Goal: Transaction & Acquisition: Obtain resource

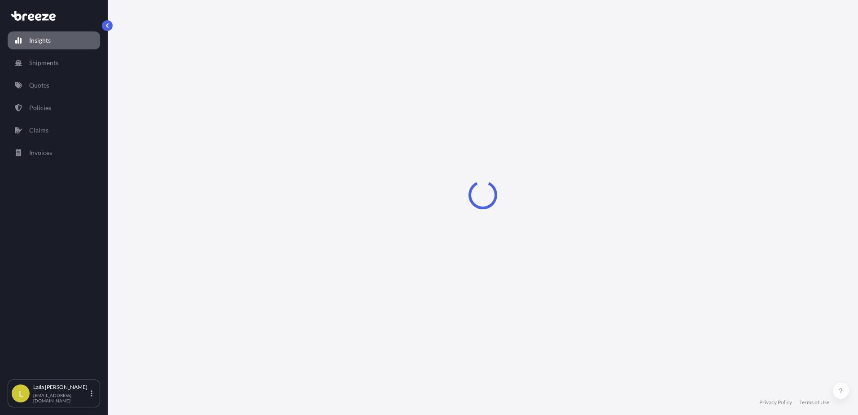
select select "2025"
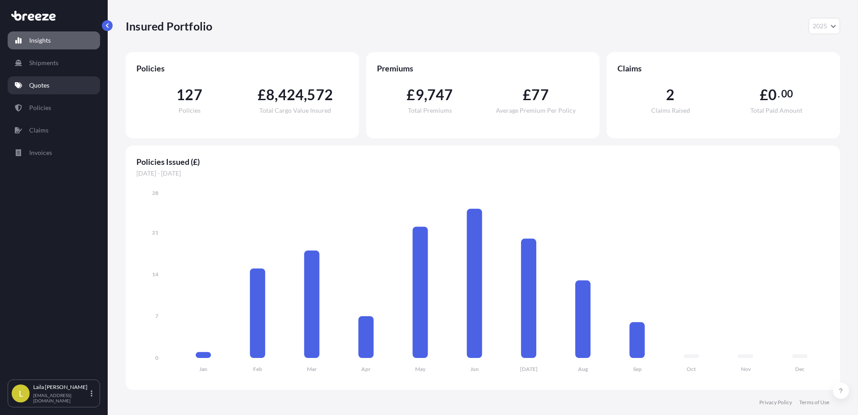
click at [55, 86] on link "Quotes" at bounding box center [54, 85] width 92 height 18
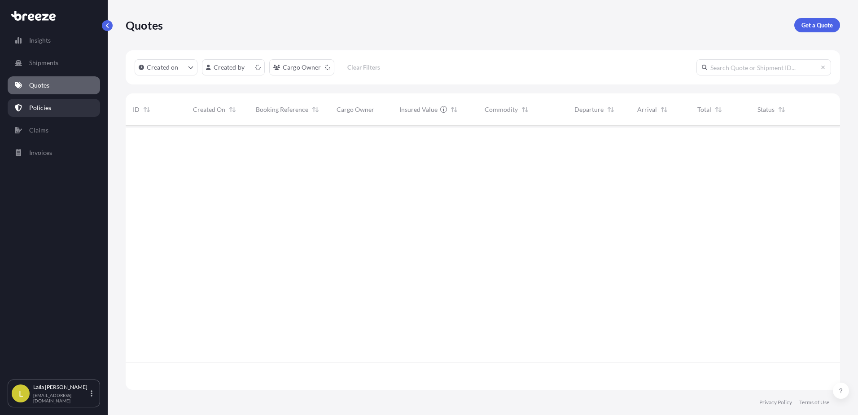
scroll to position [262, 707]
click at [284, 65] on html "Insights Shipments Quotes Policies Claims Invoices L [PERSON_NAME] [EMAIL_ADDRE…" at bounding box center [429, 207] width 858 height 415
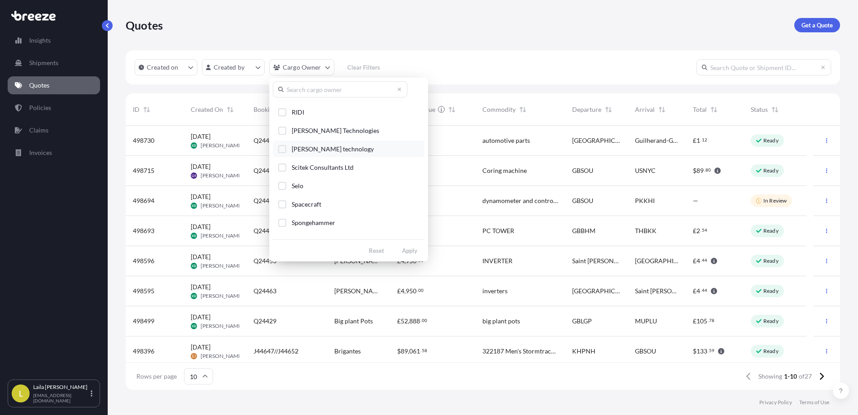
scroll to position [1256, 0]
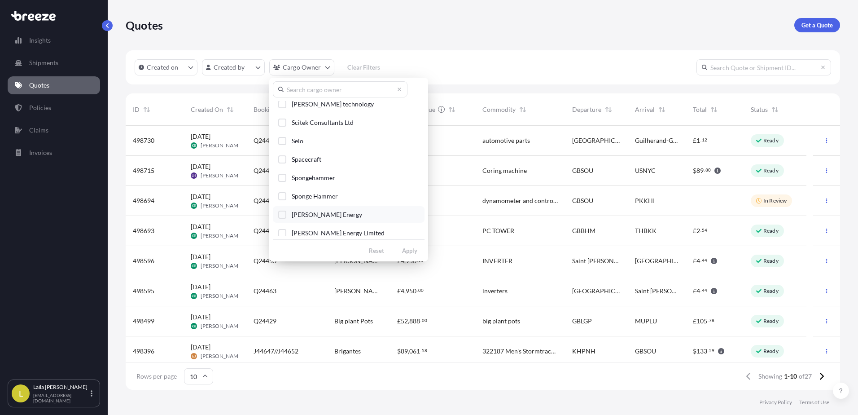
click at [314, 214] on span "[PERSON_NAME] Energy" at bounding box center [327, 214] width 70 height 9
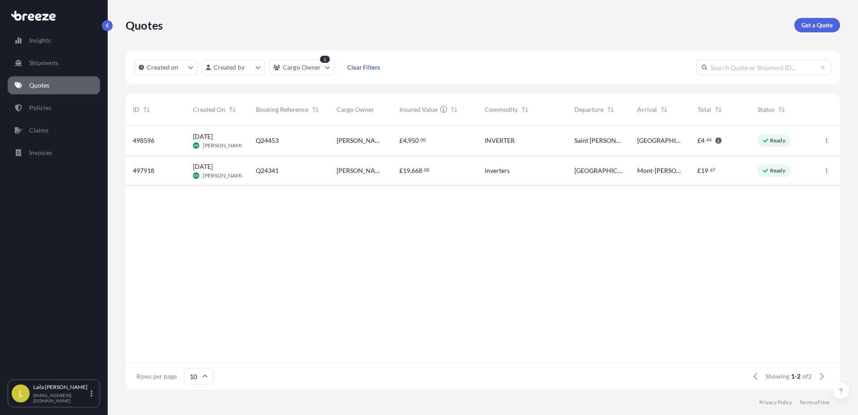
click at [651, 170] on span "Mont-[PERSON_NAME]" at bounding box center [660, 170] width 46 height 9
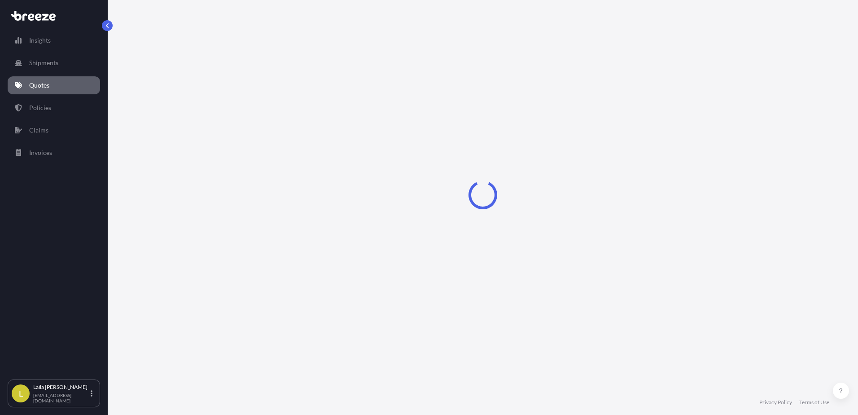
select select "Road"
select select "1"
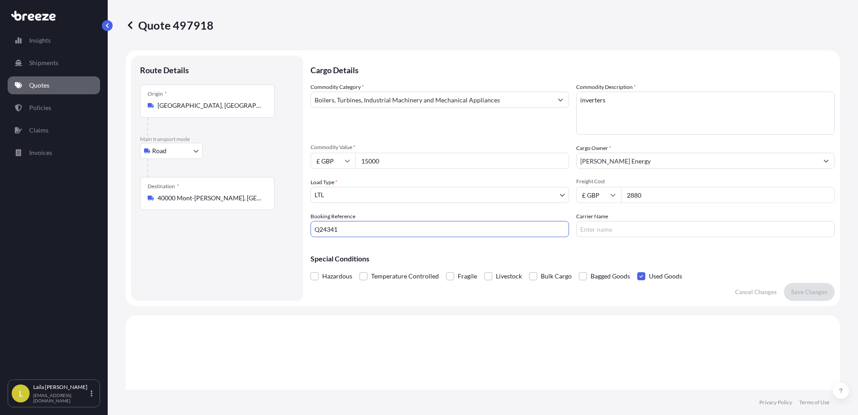
drag, startPoint x: 389, startPoint y: 231, endPoint x: 249, endPoint y: 226, distance: 140.1
click at [249, 226] on form "Route Details Place of loading Road Road Rail Origin * Exeter, UK Main transpor…" at bounding box center [483, 178] width 714 height 256
type input "J44795"
click at [804, 291] on p "Save Changes" at bounding box center [809, 291] width 36 height 9
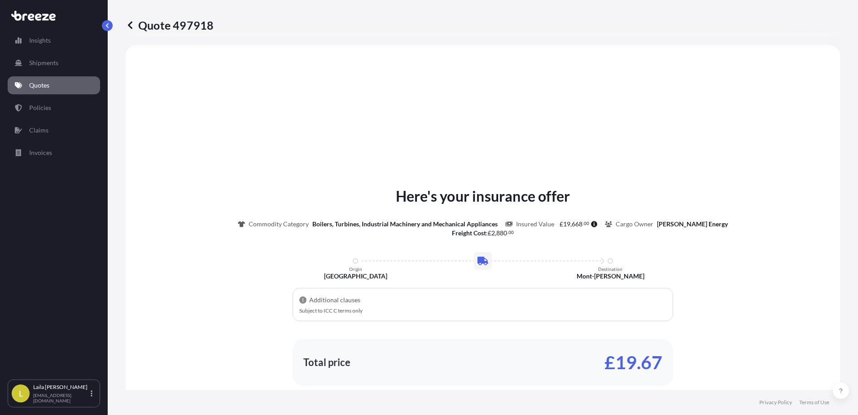
select select "Road"
select select "1"
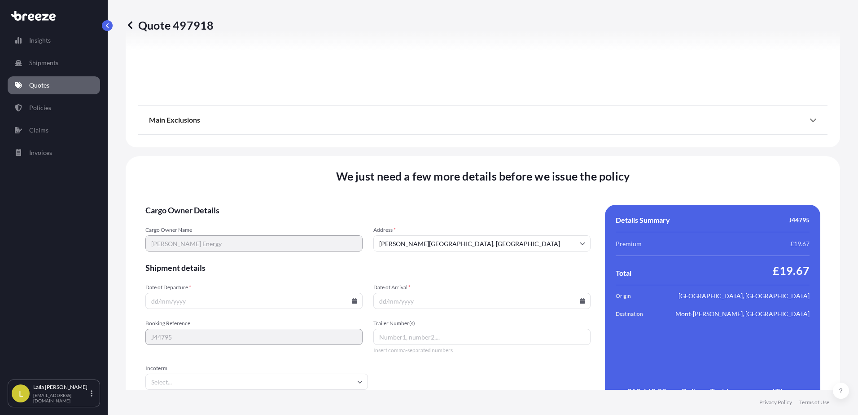
scroll to position [1060, 0]
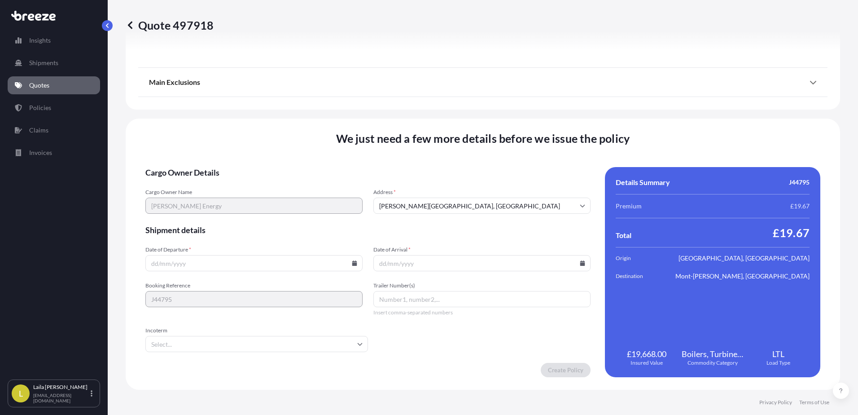
click at [266, 262] on input "Date of Departure *" at bounding box center [253, 263] width 217 height 16
click at [352, 263] on icon at bounding box center [354, 262] width 5 height 5
click at [191, 184] on button "15" at bounding box center [190, 183] width 14 height 14
type input "[DATE]"
click at [438, 263] on input "Date of Arrival *" at bounding box center [481, 263] width 217 height 16
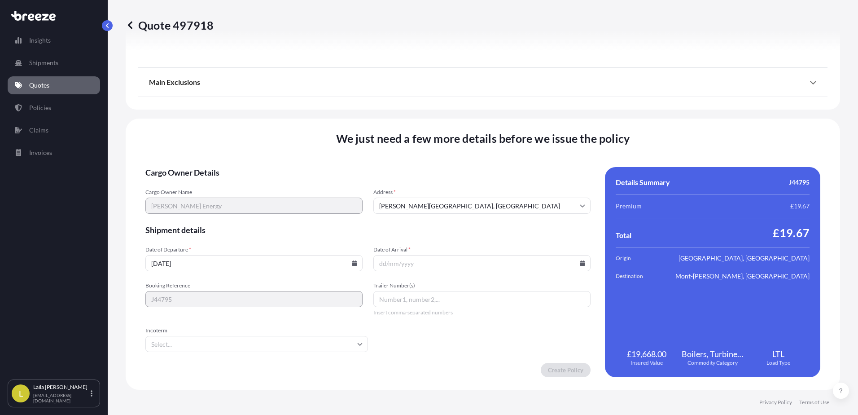
click at [575, 262] on div at bounding box center [481, 263] width 217 height 16
click at [580, 263] on icon at bounding box center [582, 262] width 5 height 5
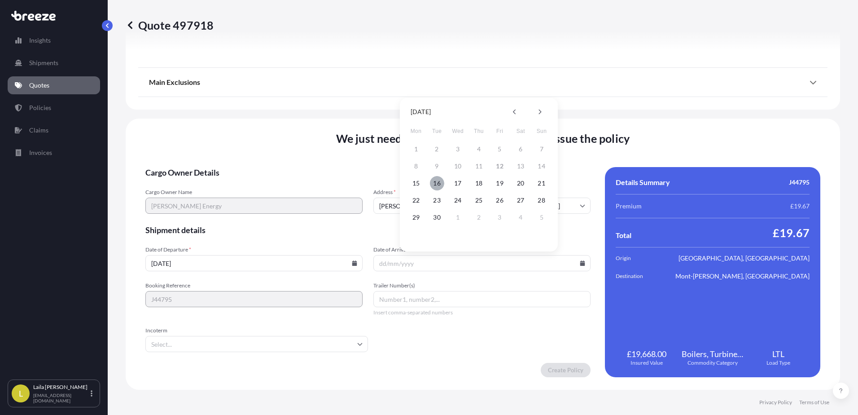
click at [432, 188] on button "16" at bounding box center [437, 183] width 14 height 14
type input "[DATE]"
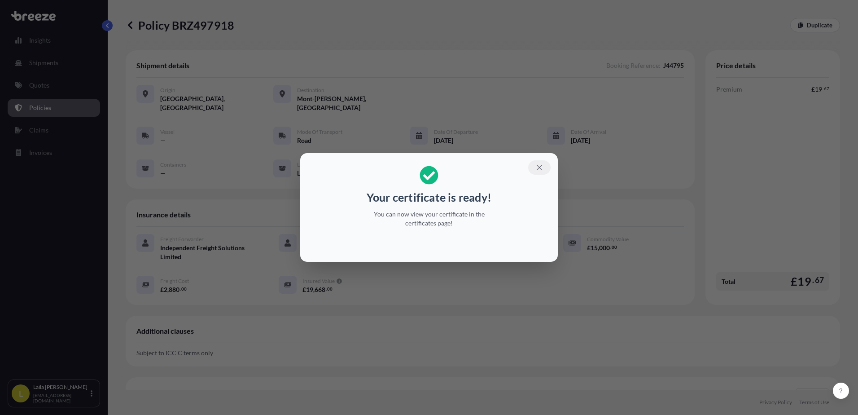
click at [544, 169] on button "button" at bounding box center [539, 167] width 22 height 14
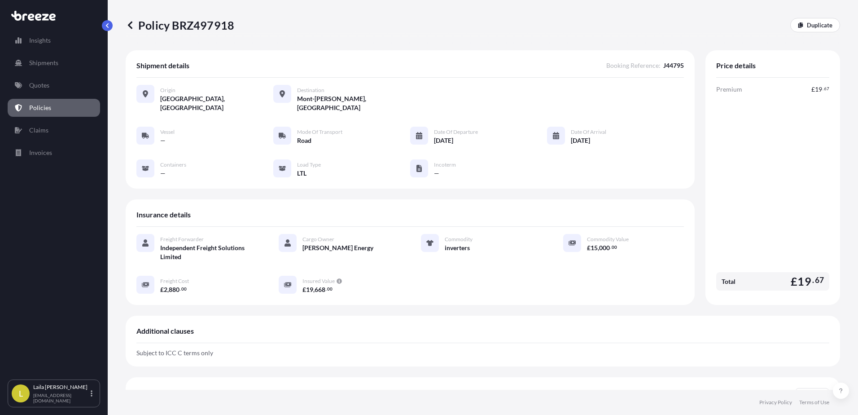
click at [206, 22] on p "Policy BRZ497918" at bounding box center [180, 25] width 109 height 14
copy p "BRZ497918"
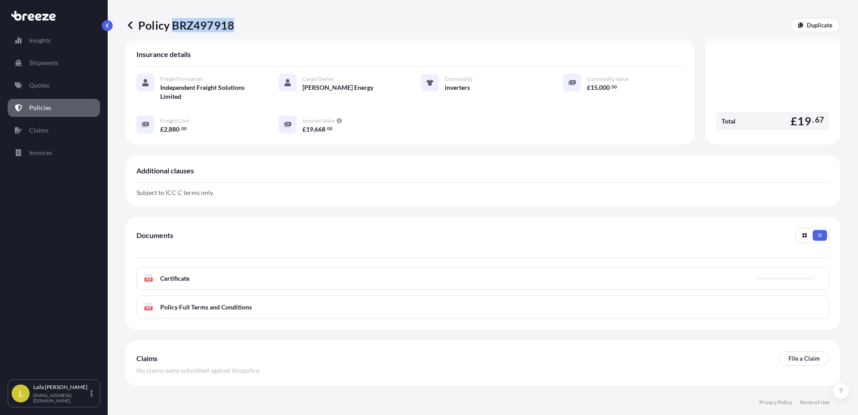
scroll to position [179, 0]
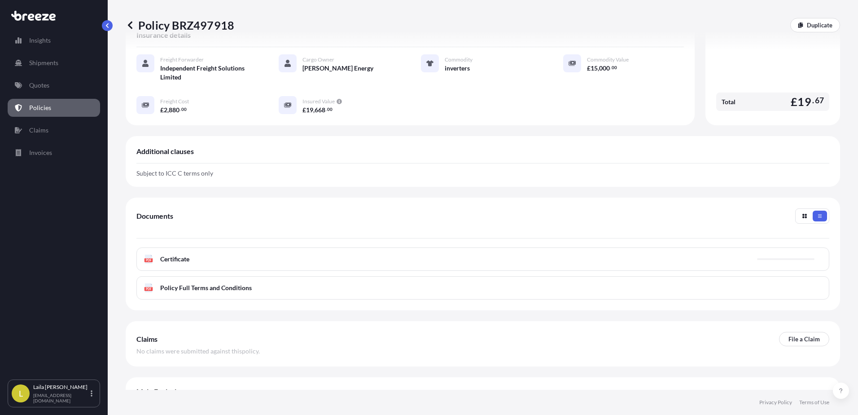
click at [192, 255] on div "PDF Certificate" at bounding box center [482, 258] width 693 height 23
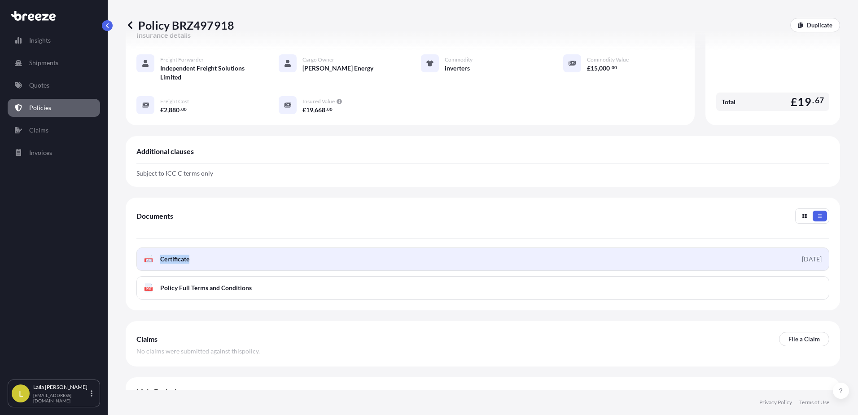
drag, startPoint x: 244, startPoint y: 251, endPoint x: 404, endPoint y: 249, distance: 159.7
click at [246, 252] on link "PDF Certificate 2025-09-12" at bounding box center [482, 258] width 693 height 23
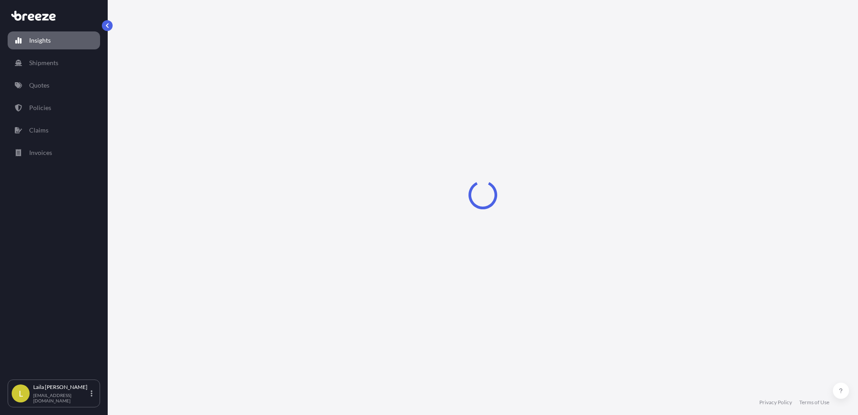
select select "2025"
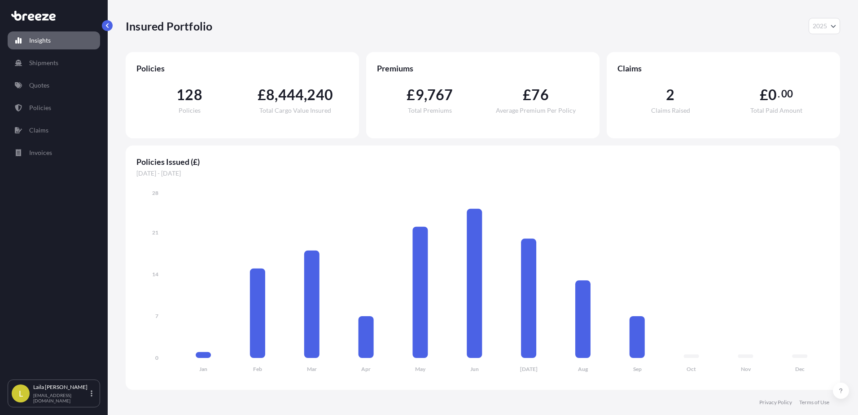
click at [84, 118] on div "Insights Shipments Quotes Policies Claims Invoices" at bounding box center [54, 201] width 92 height 356
click at [79, 115] on link "Policies" at bounding box center [54, 108] width 92 height 18
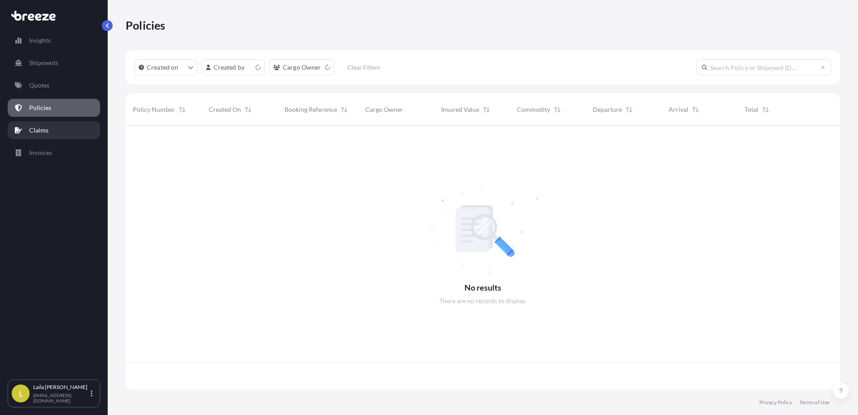
scroll to position [262, 707]
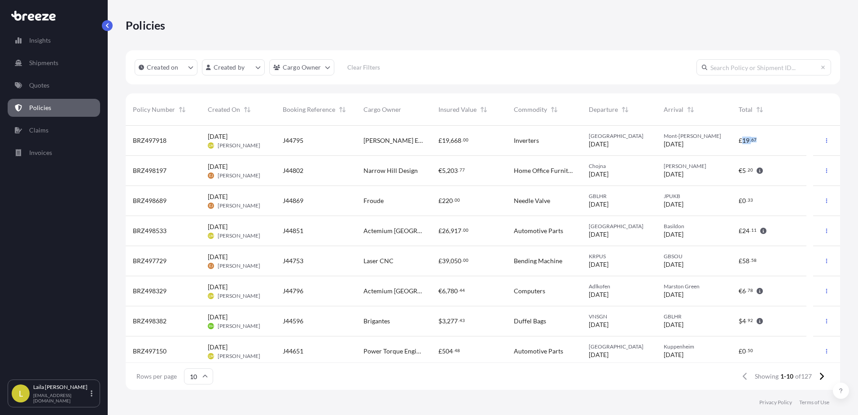
drag, startPoint x: 756, startPoint y: 140, endPoint x: 742, endPoint y: 140, distance: 13.9
click at [742, 140] on div "£ 19 . 67" at bounding box center [768, 140] width 61 height 9
